Goal: Information Seeking & Learning: Stay updated

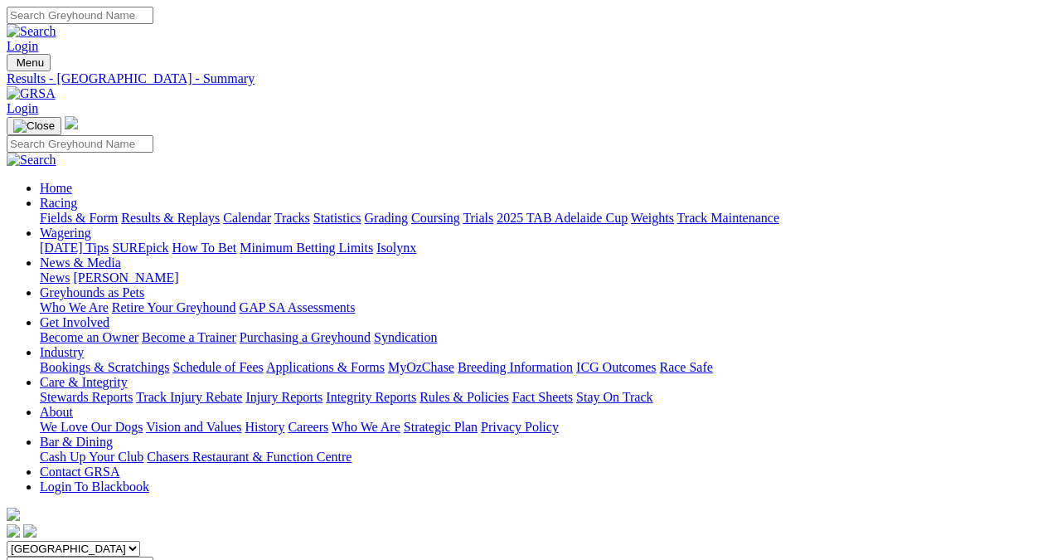
click at [182, 211] on link "Results & Replays" at bounding box center [170, 218] width 99 height 14
click at [178, 211] on link "Results & Replays" at bounding box center [170, 218] width 99 height 14
click at [52, 211] on link "Fields & Form" at bounding box center [79, 218] width 78 height 14
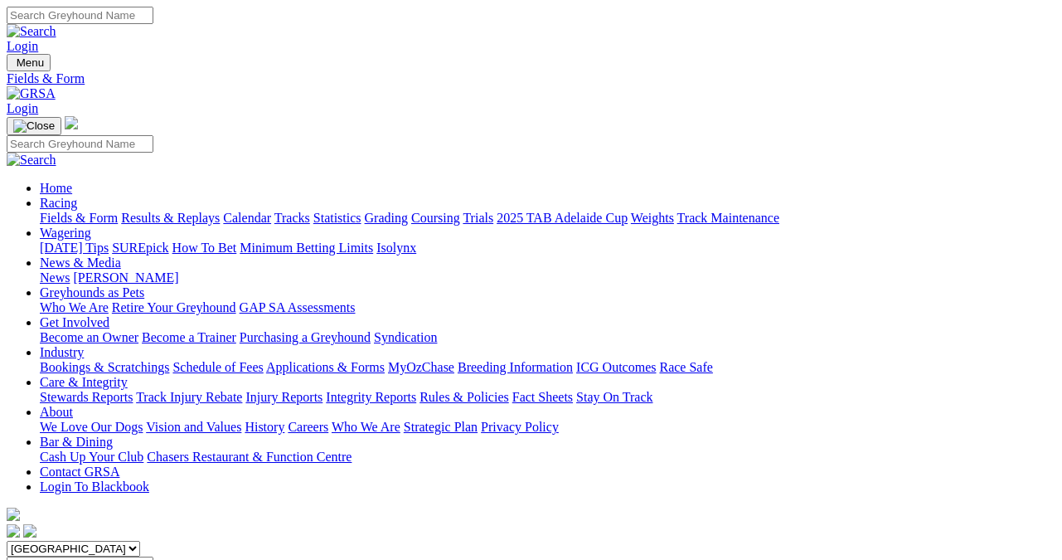
click at [41, 211] on link "Fields & Form" at bounding box center [79, 218] width 78 height 14
